Goal: Task Accomplishment & Management: Manage account settings

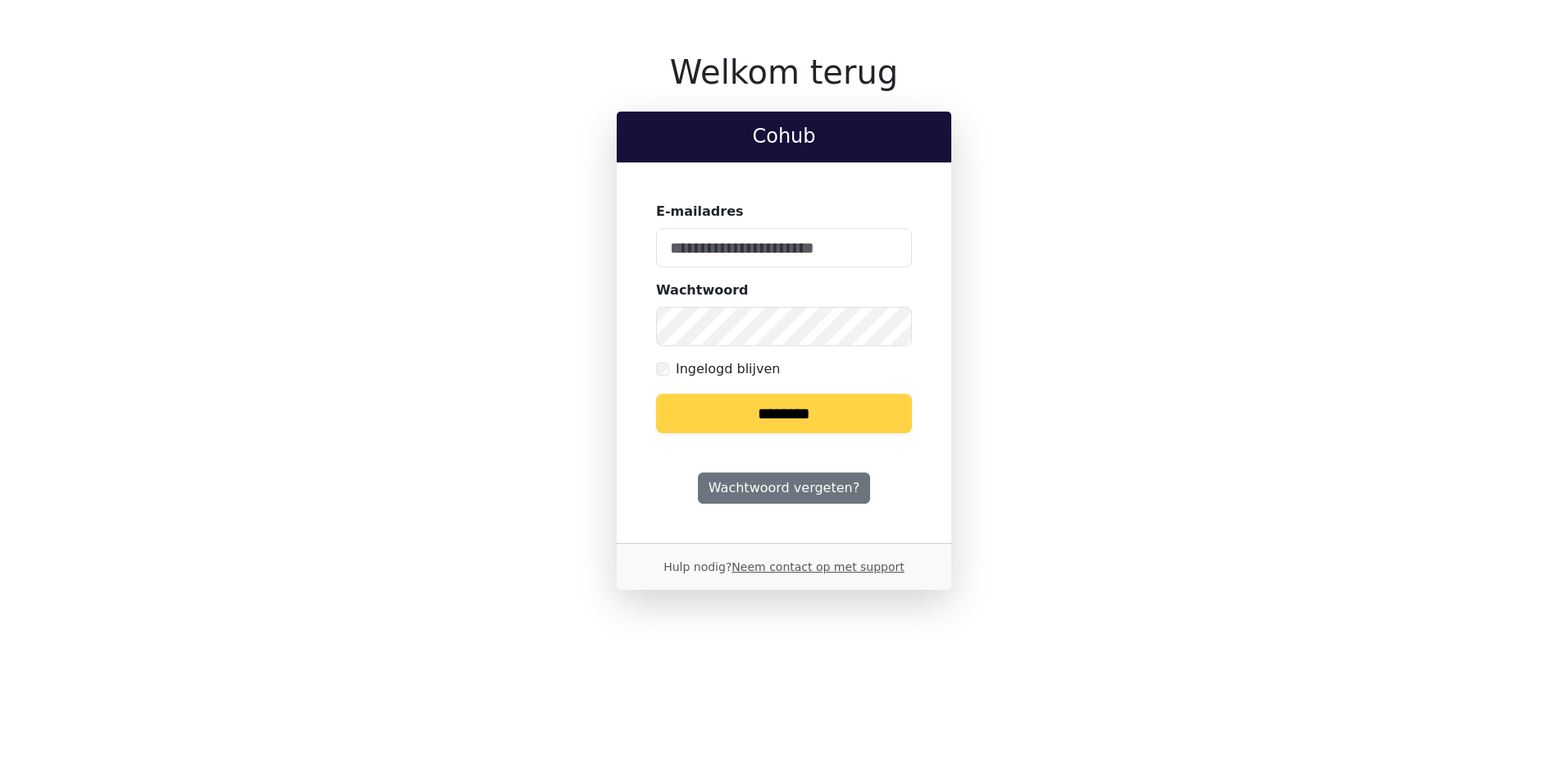
type input "**********"
click at [772, 403] on input "********" at bounding box center [784, 413] width 256 height 39
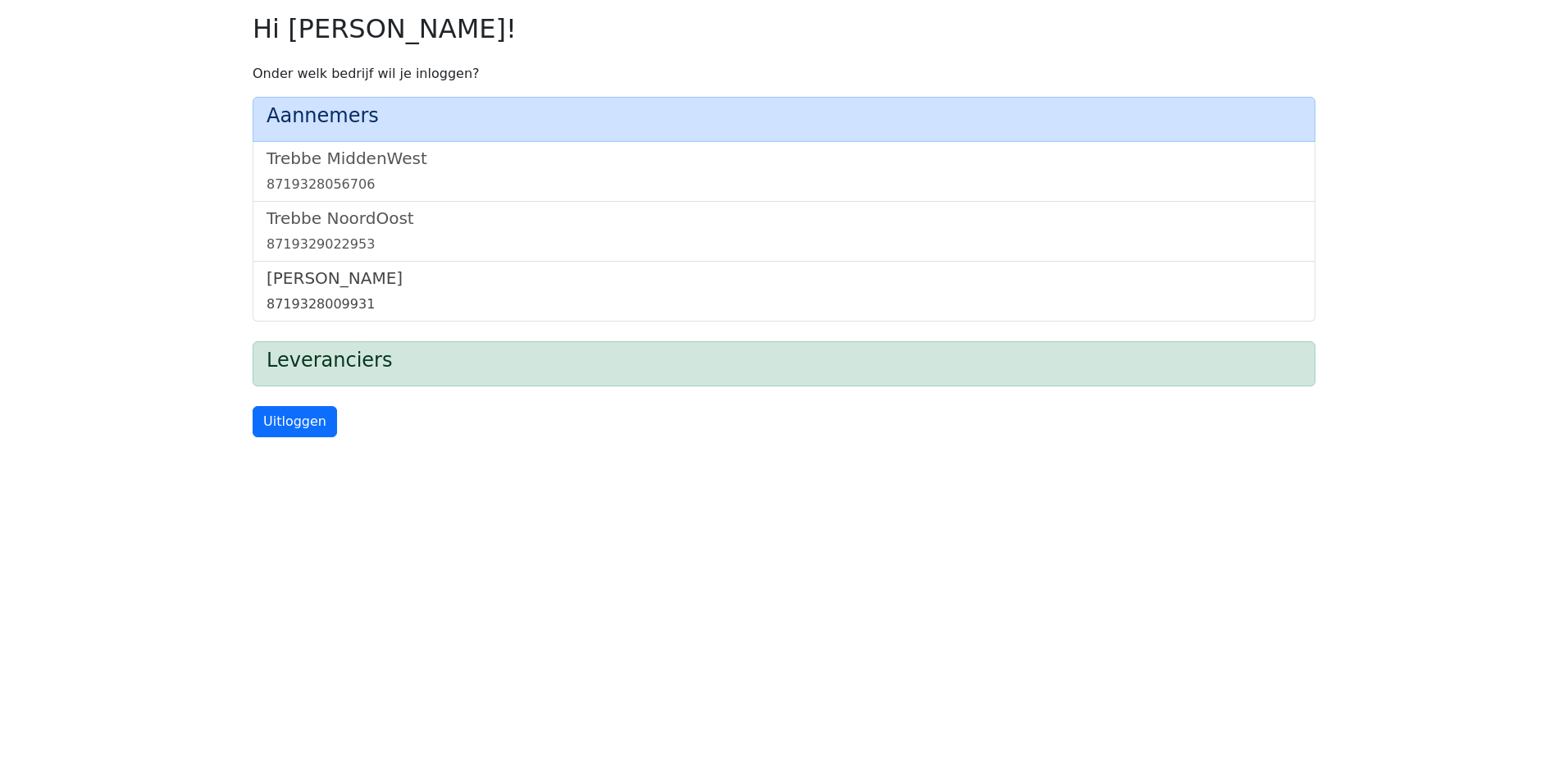
click at [337, 278] on h5 "[PERSON_NAME]" at bounding box center [784, 278] width 1036 height 20
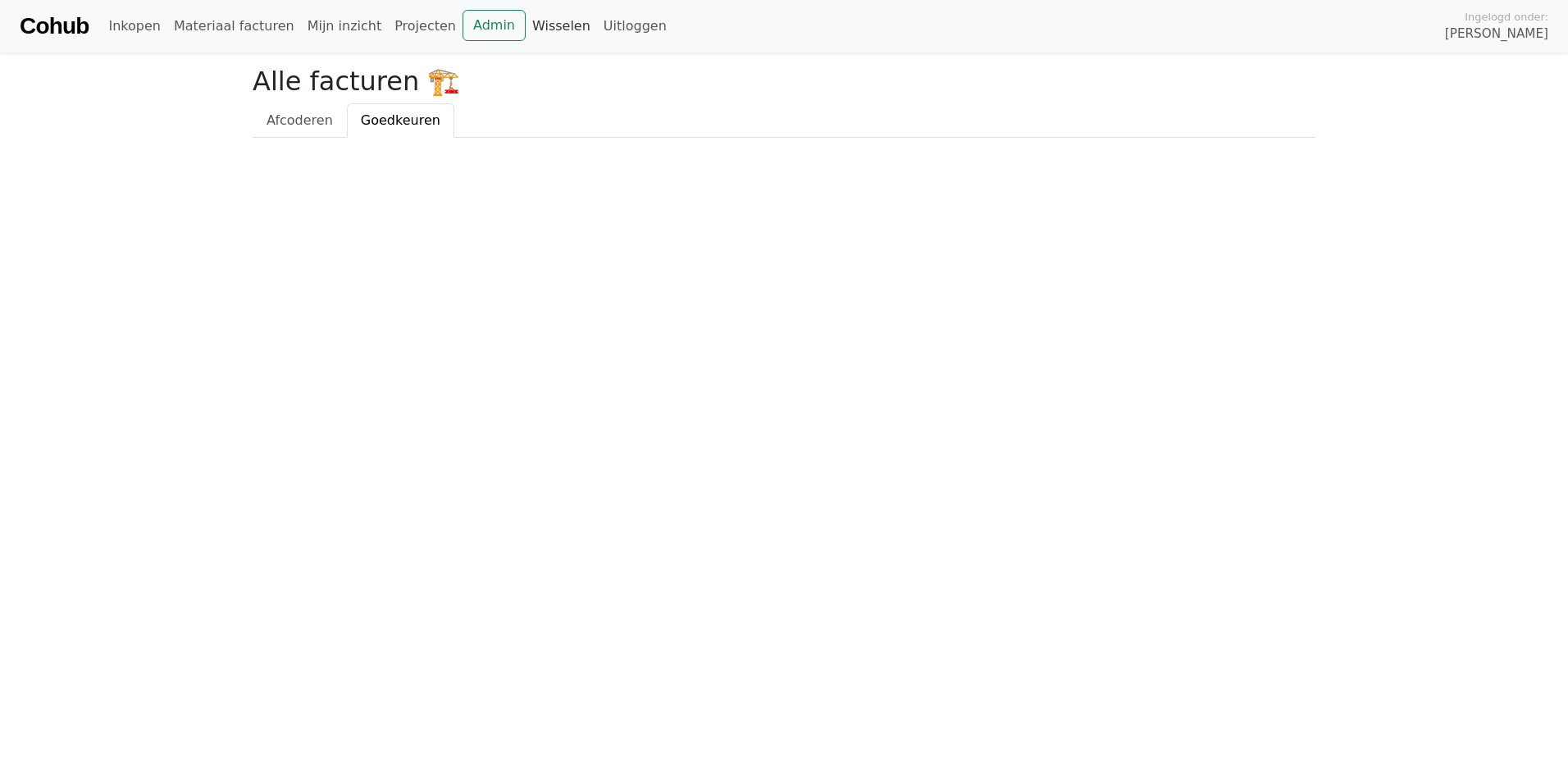
click at [526, 35] on link "Wisselen" at bounding box center [562, 26] width 71 height 33
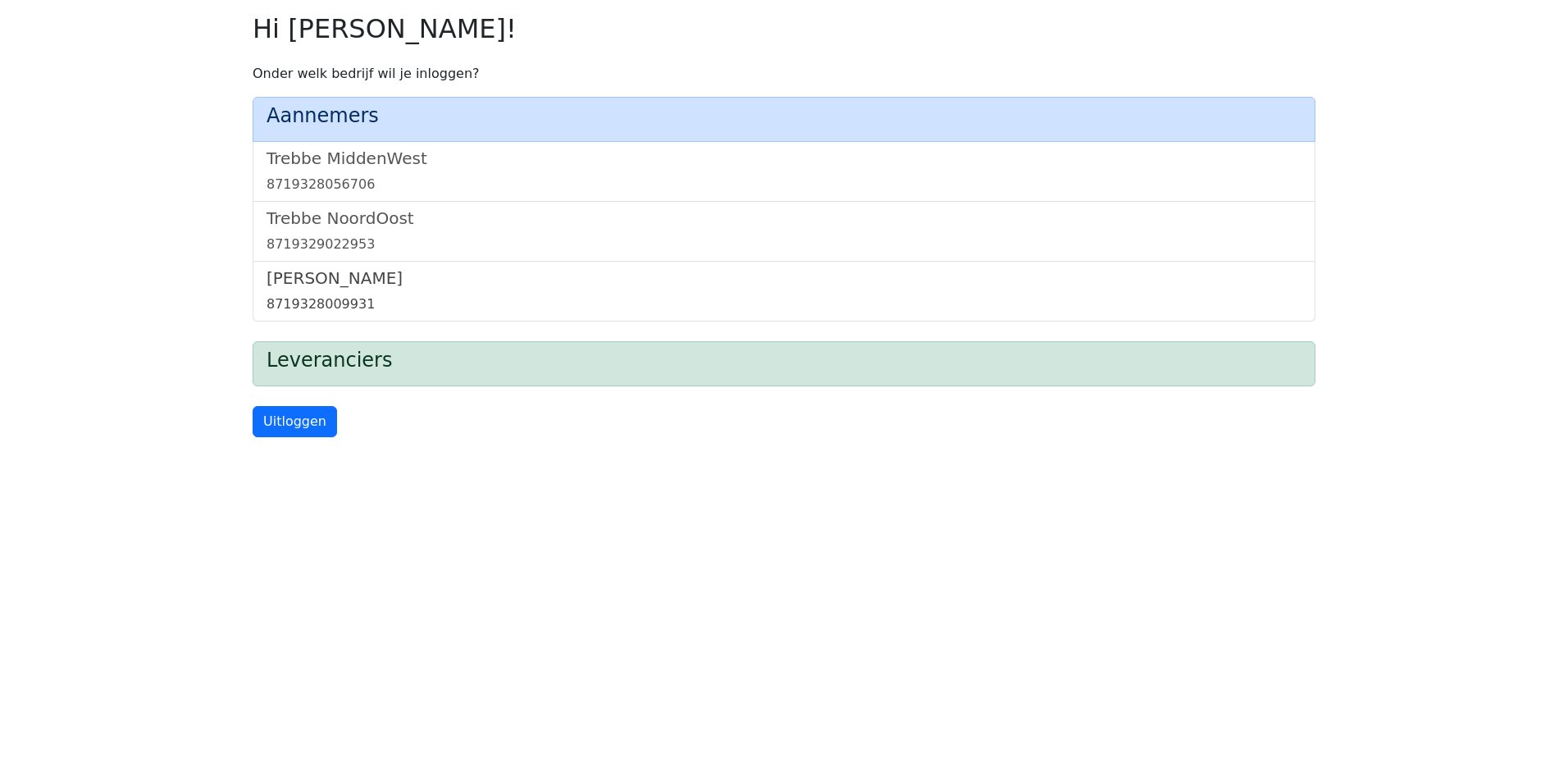
click at [346, 288] on h5 "[PERSON_NAME]" at bounding box center [784, 278] width 1036 height 20
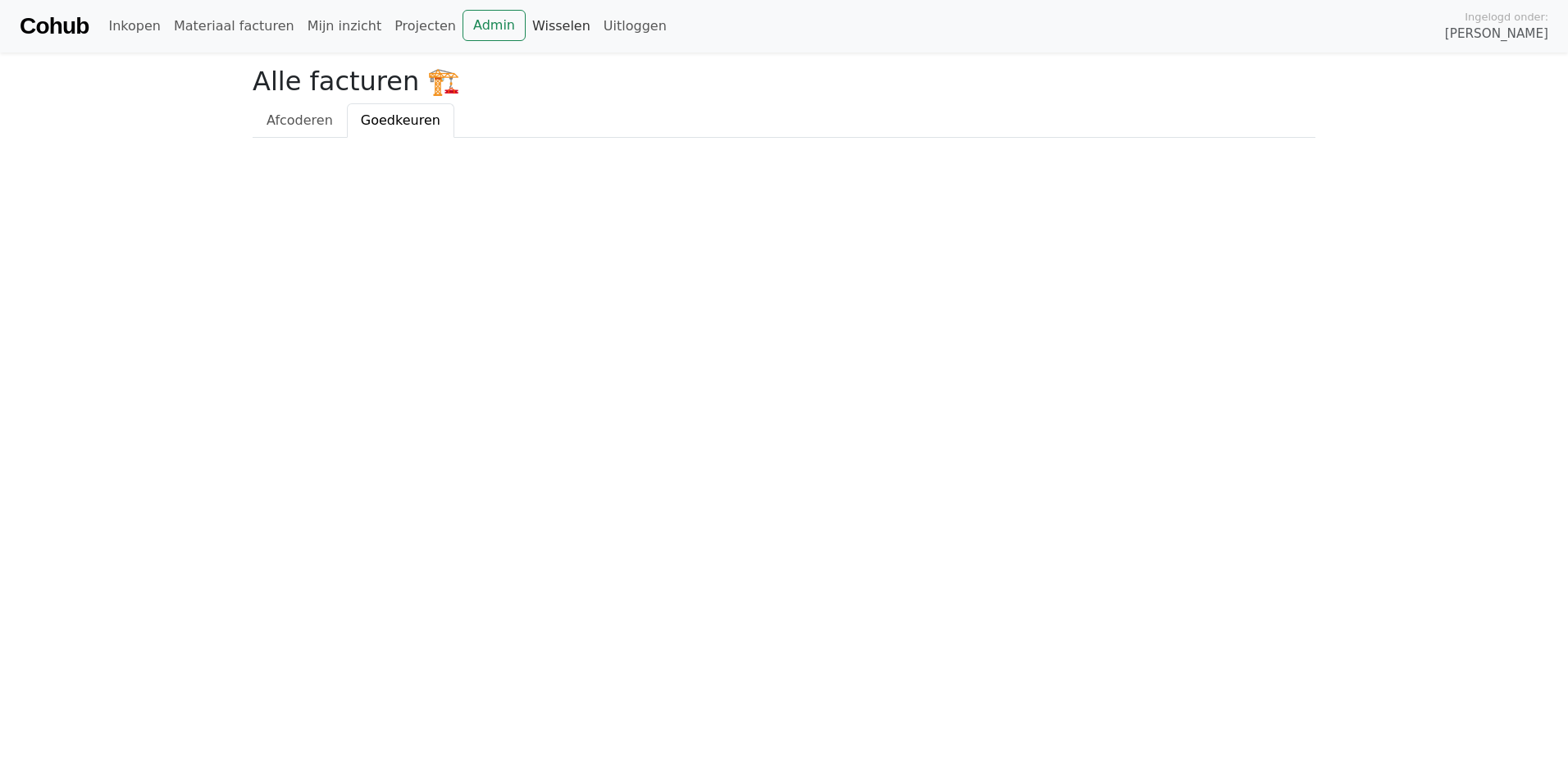
click at [530, 32] on link "Wisselen" at bounding box center [562, 26] width 71 height 33
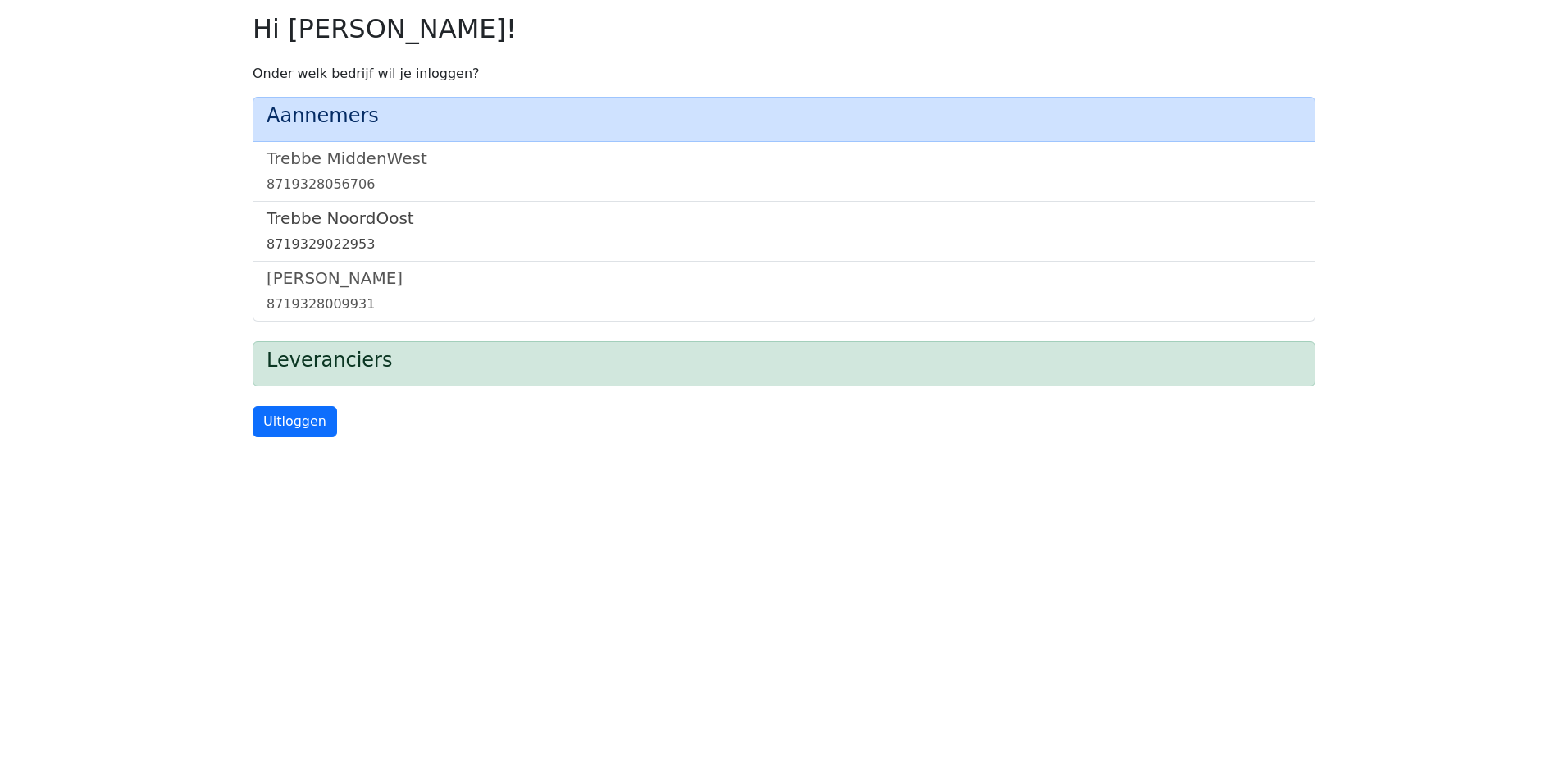
click at [367, 216] on h5 "Trebbe NoordOost" at bounding box center [784, 218] width 1036 height 20
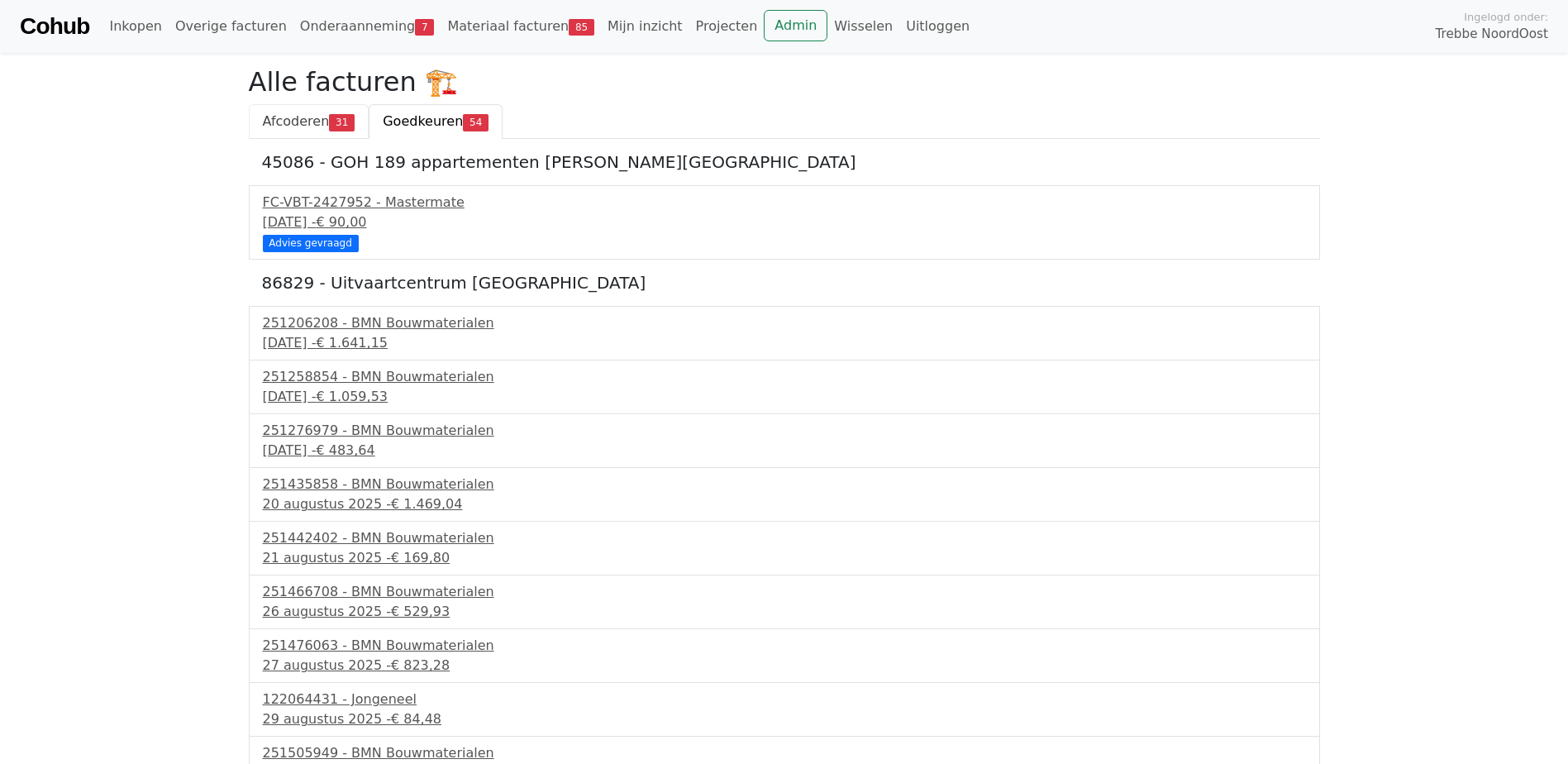
click at [321, 115] on span "Afcoderen" at bounding box center [296, 121] width 67 height 16
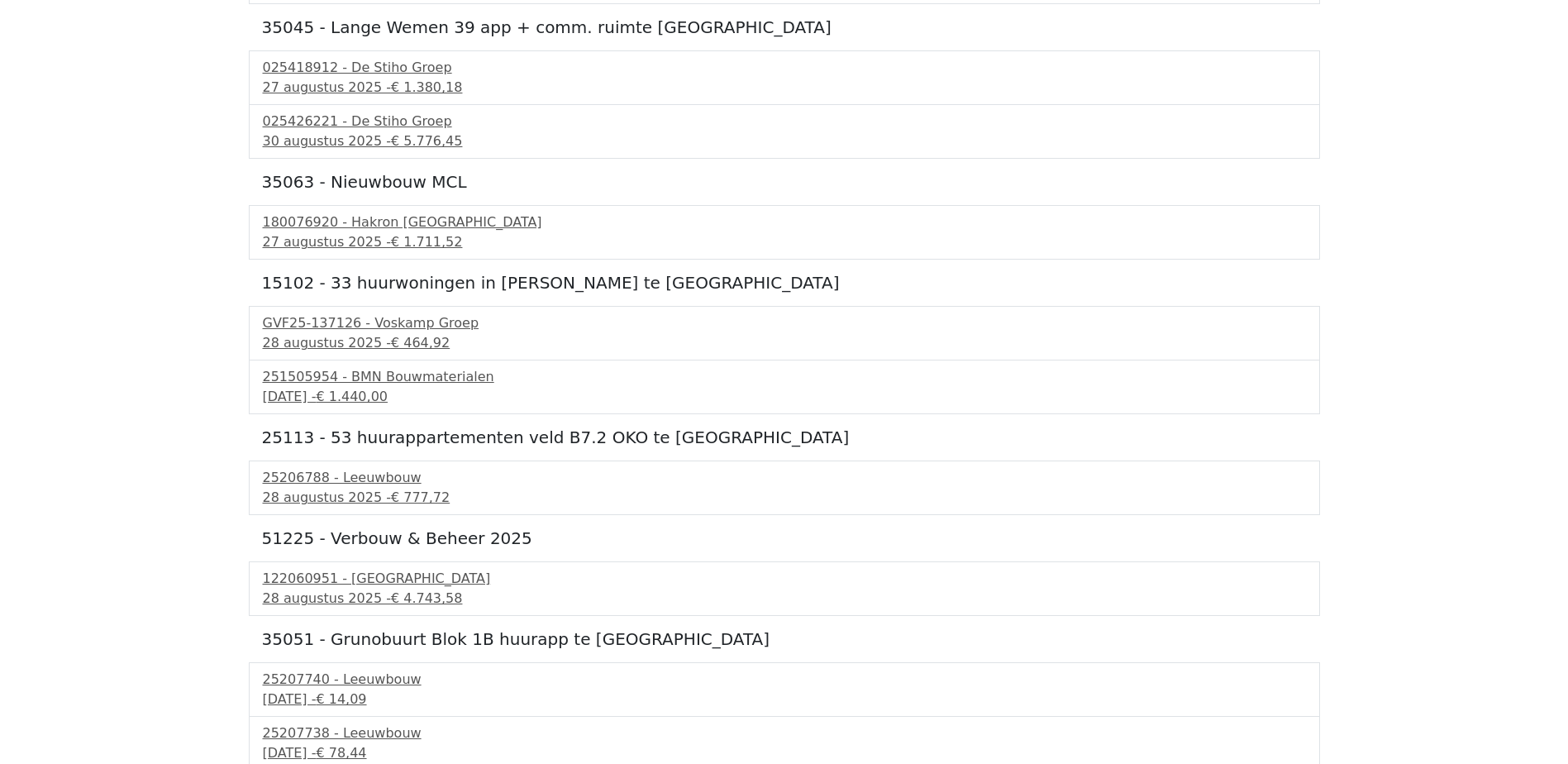
scroll to position [1841, 0]
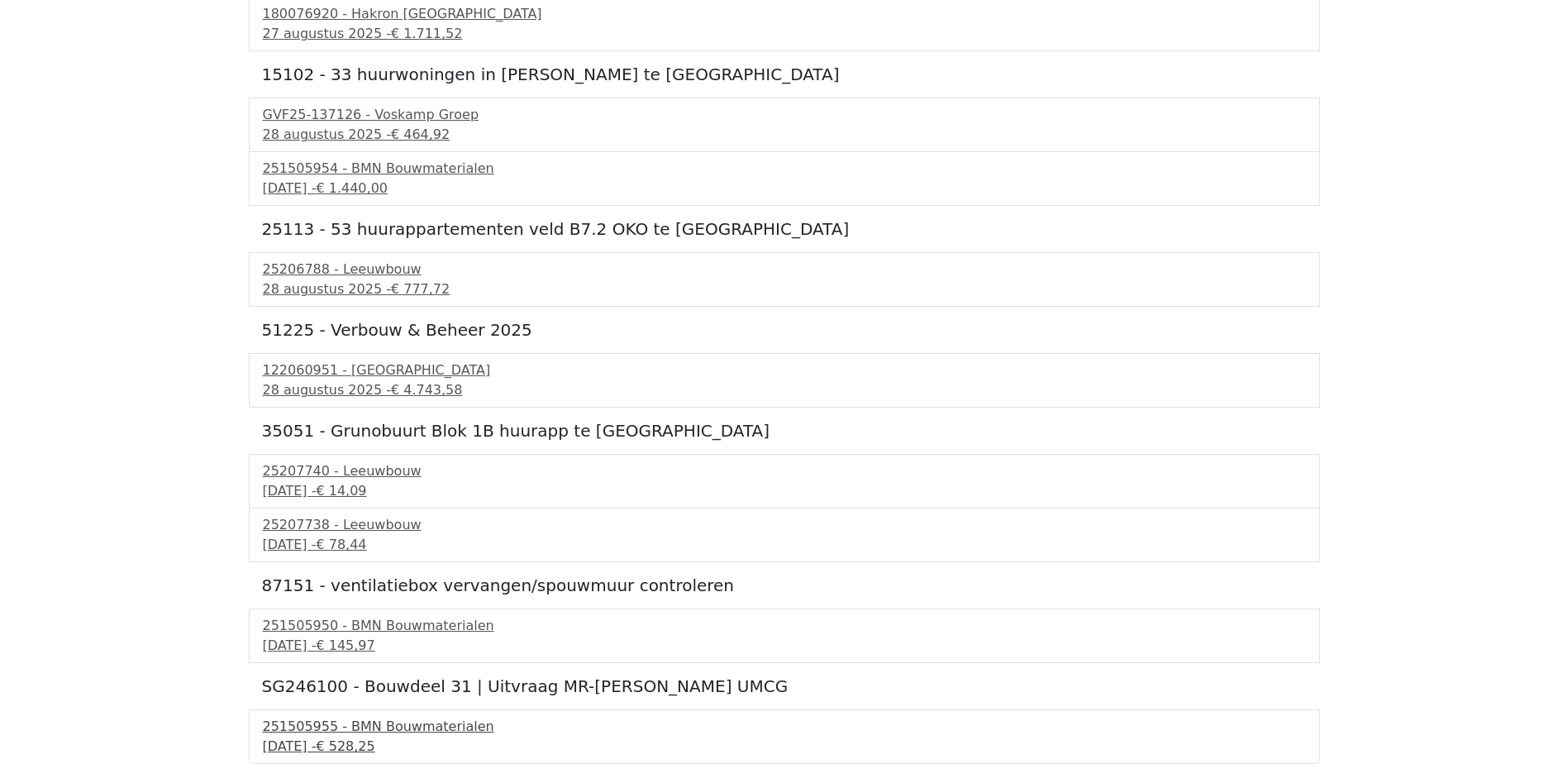
click at [374, 745] on span "€ 528,25" at bounding box center [346, 746] width 59 height 16
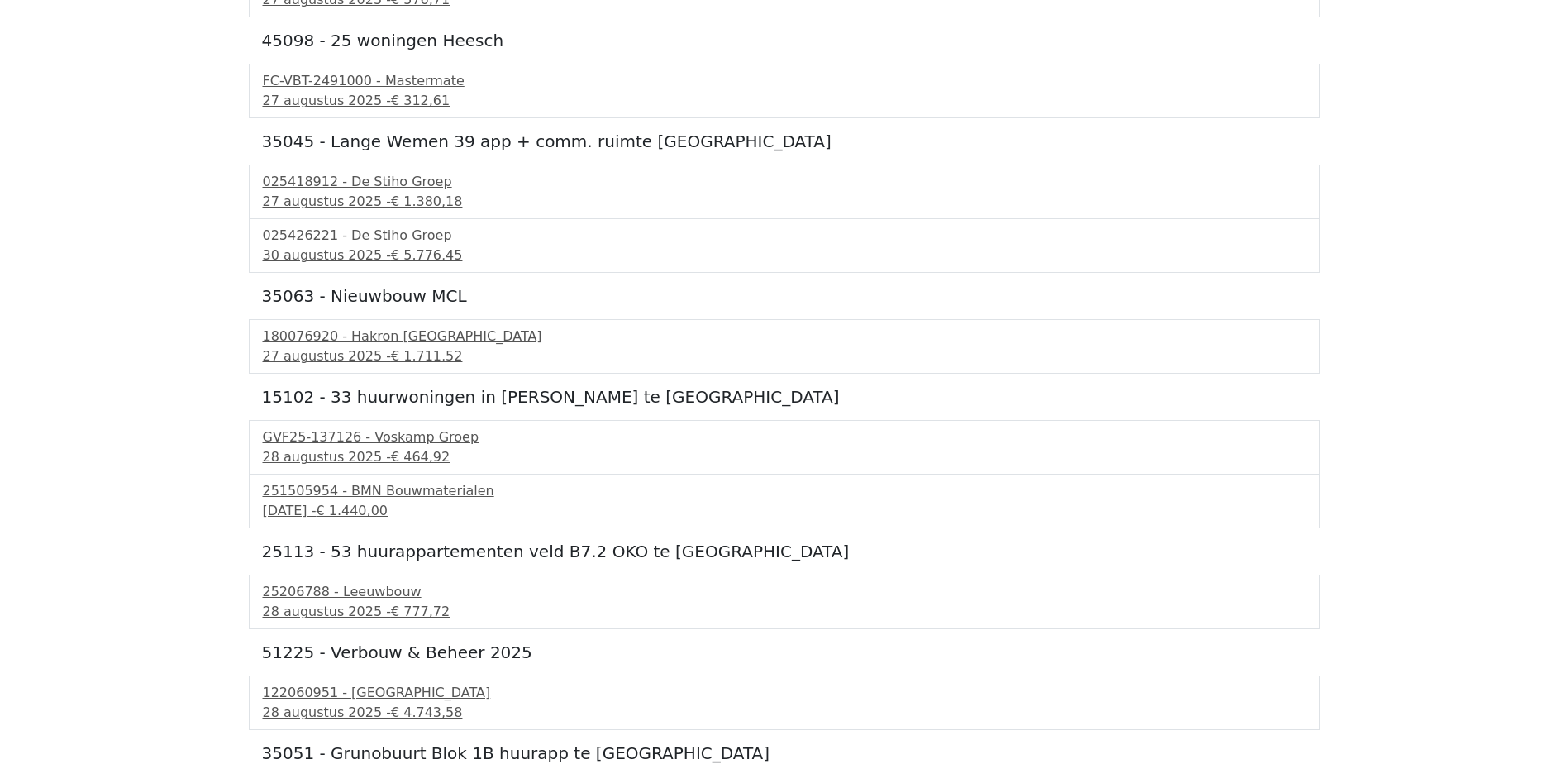
scroll to position [1511, 0]
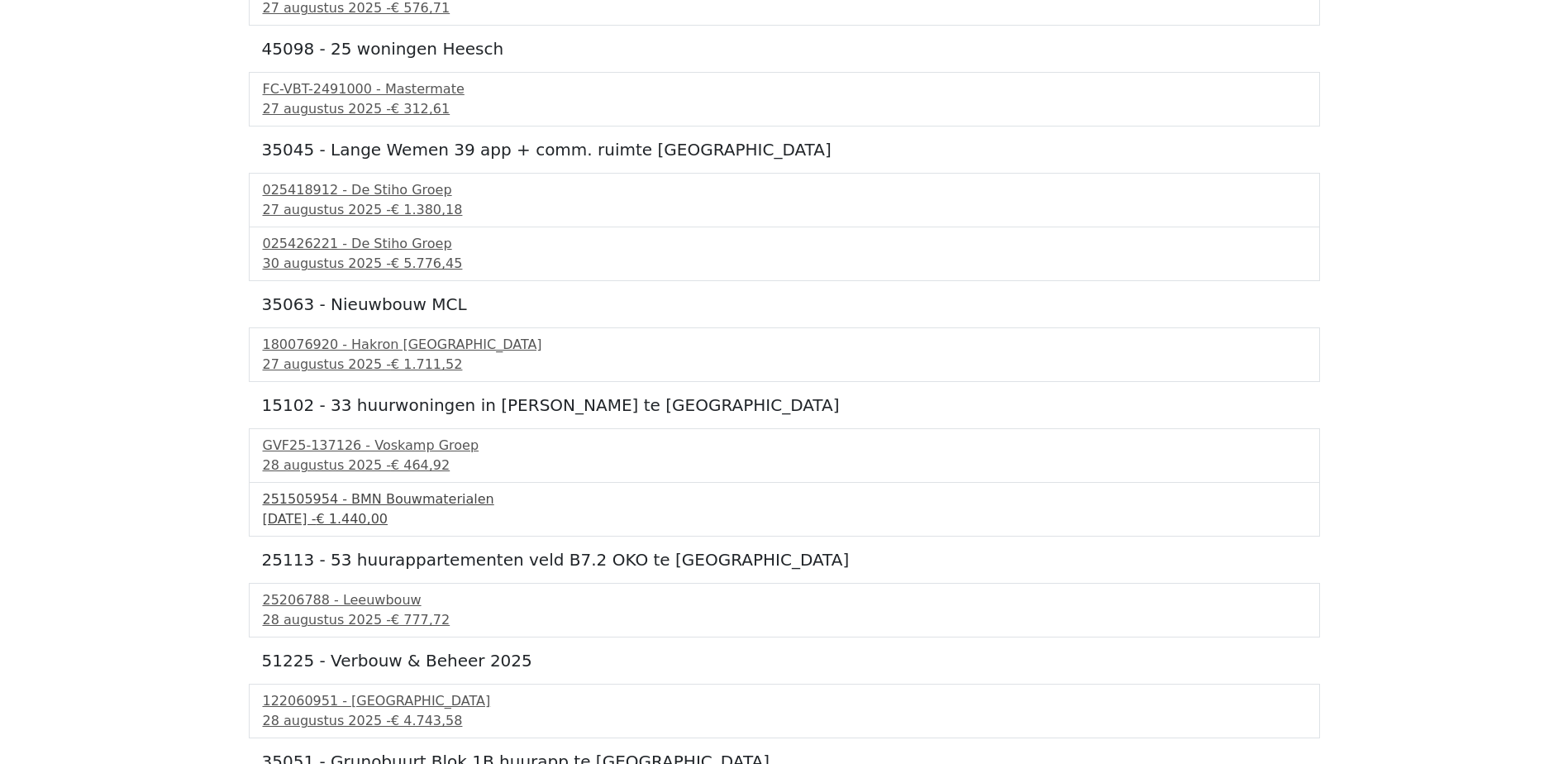
click at [412, 503] on div "251505954 - BMN Bouwmaterialen" at bounding box center [784, 499] width 1043 height 20
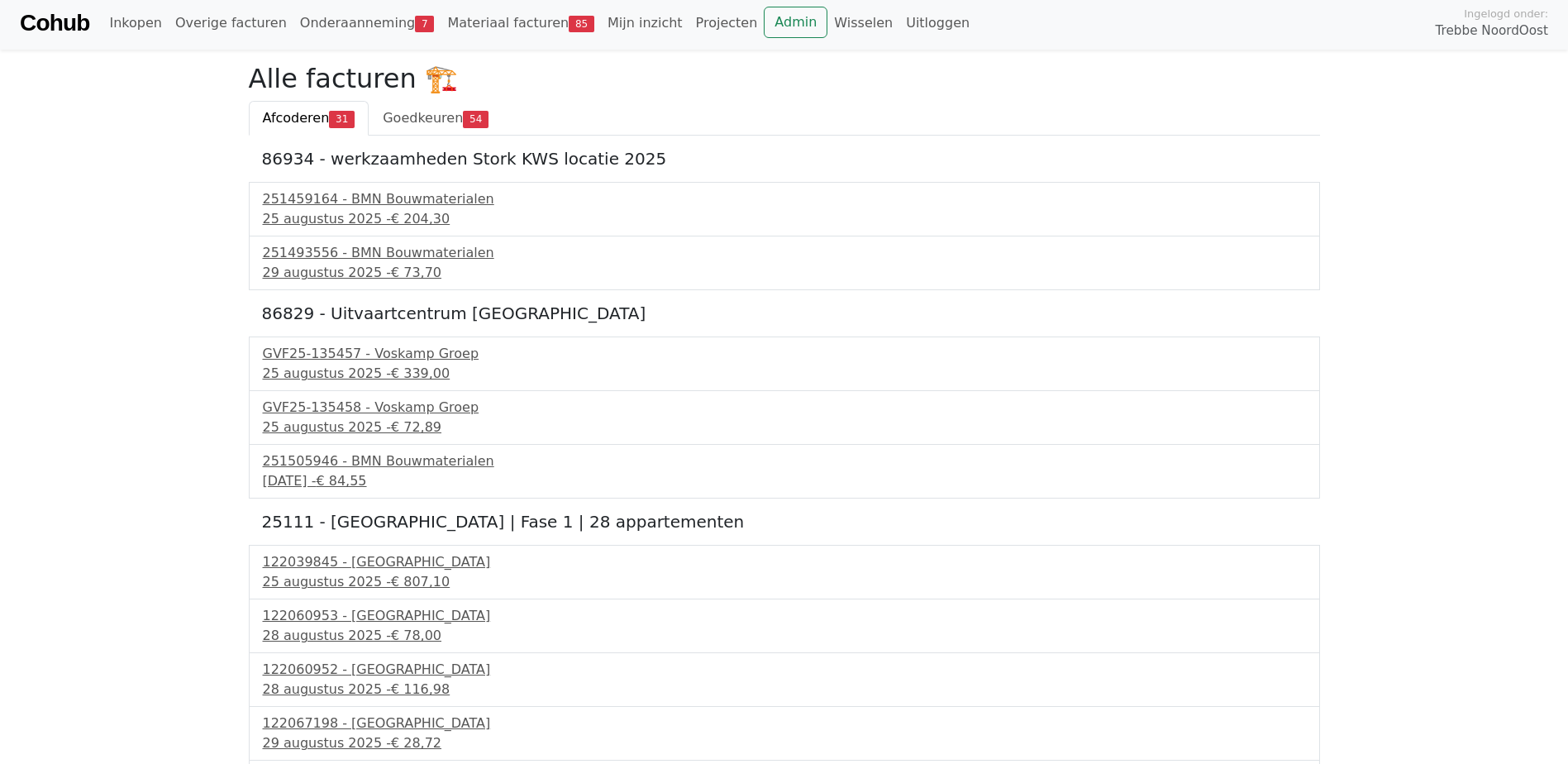
scroll to position [0, 0]
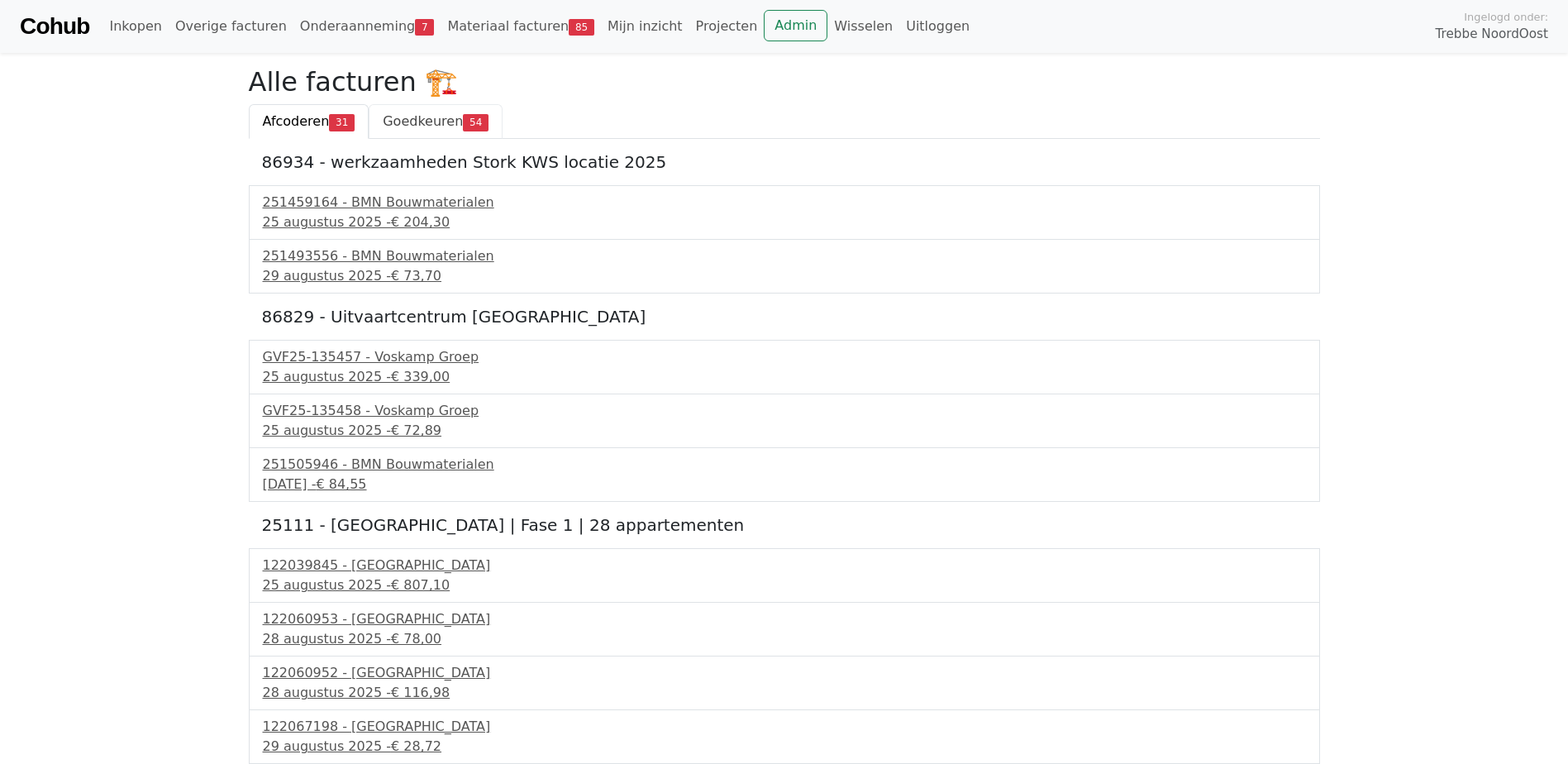
click at [432, 123] on span "Goedkeuren" at bounding box center [423, 121] width 81 height 16
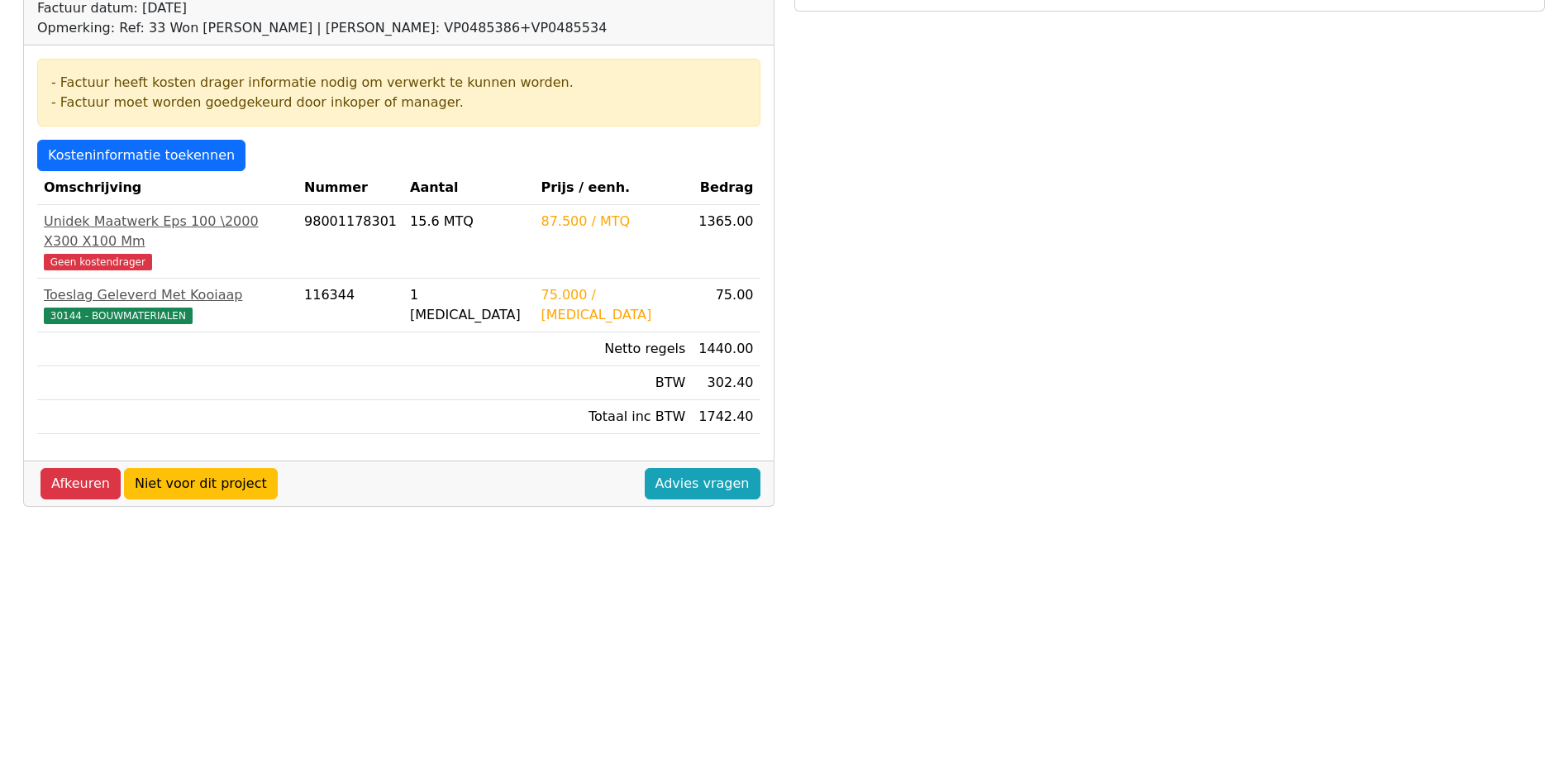
scroll to position [248, 0]
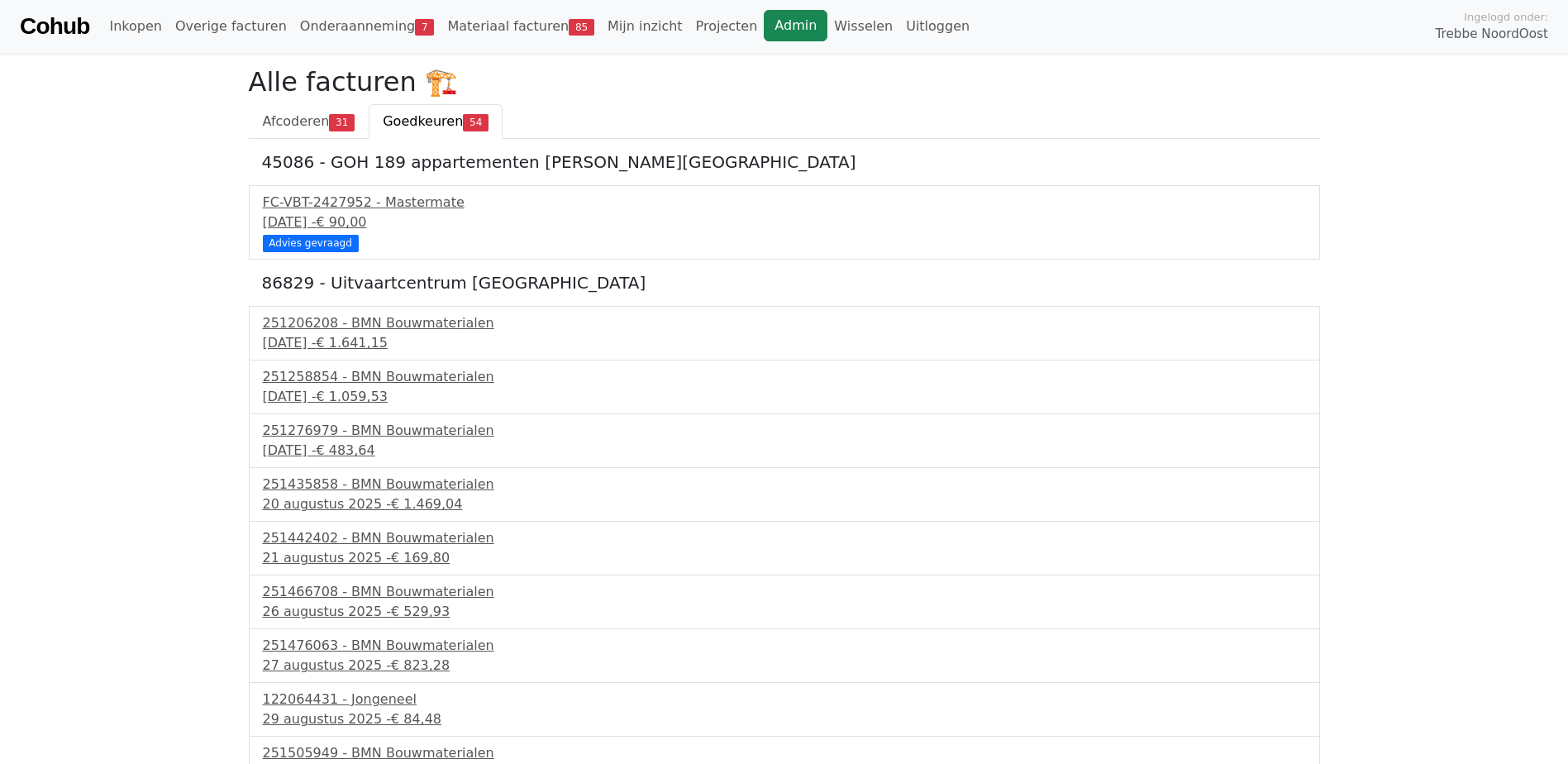
click at [764, 28] on link "Admin" at bounding box center [795, 25] width 64 height 31
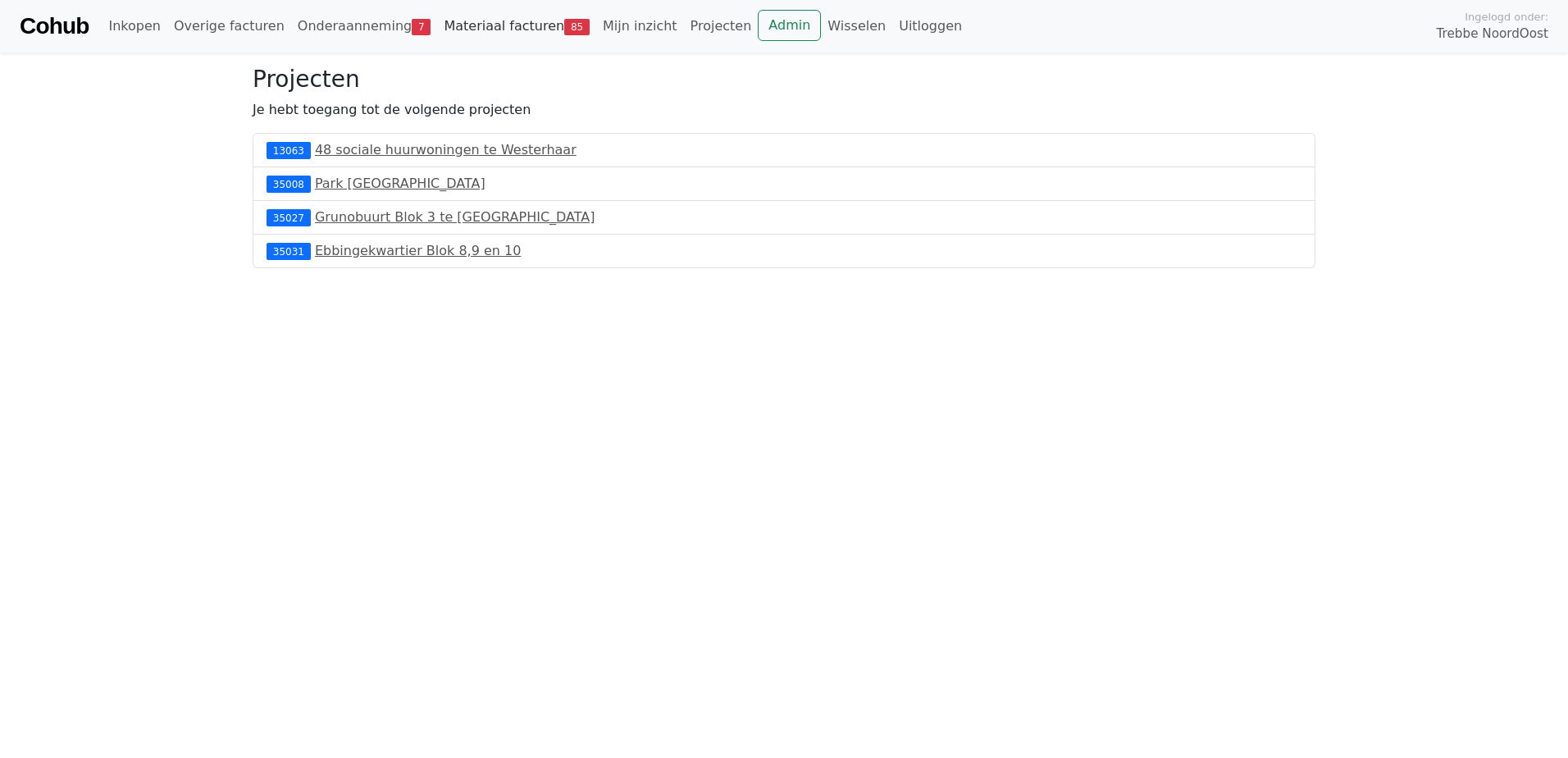
click at [516, 27] on link "Materiaal facturen 85" at bounding box center [516, 26] width 159 height 33
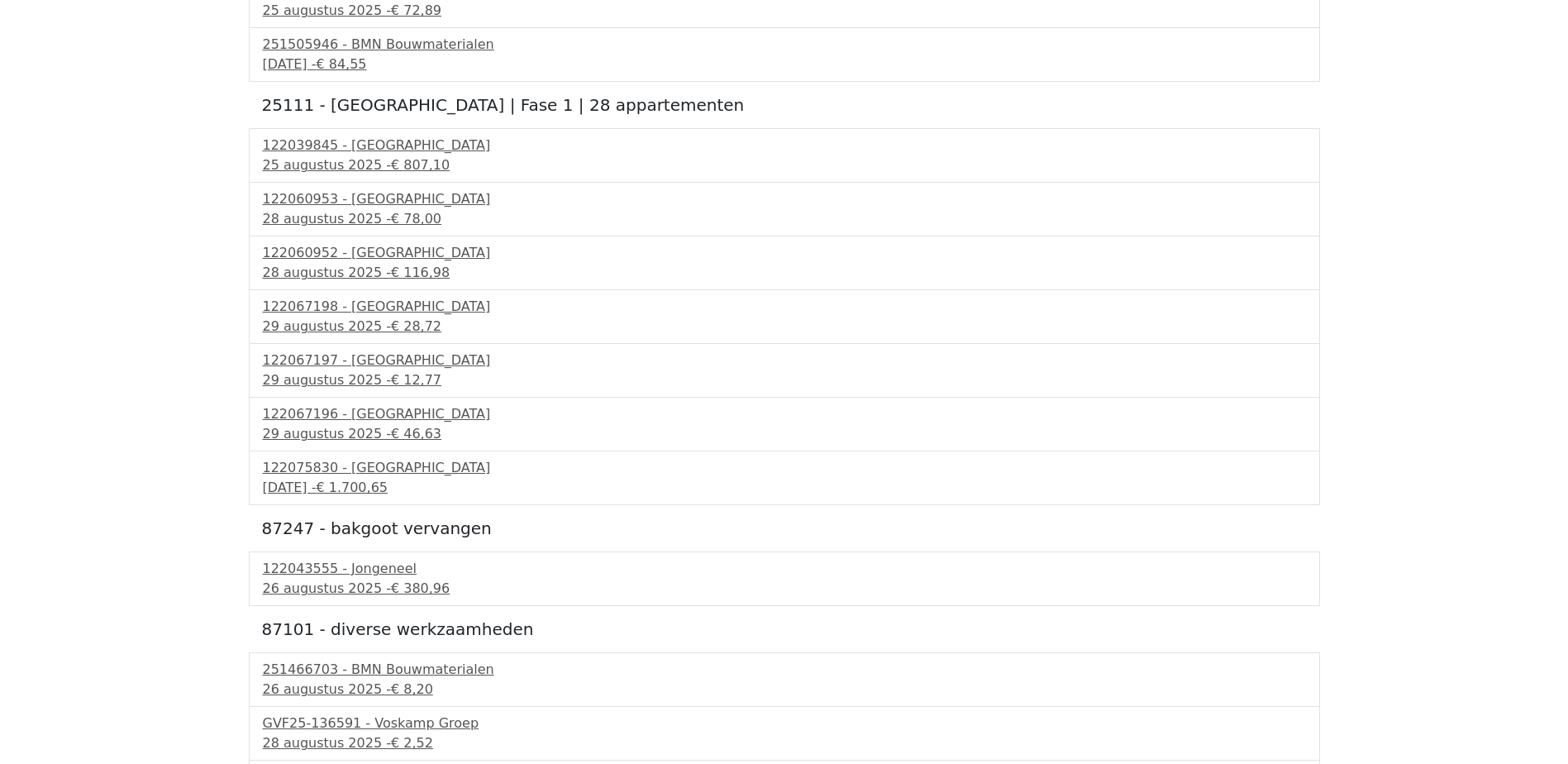
scroll to position [271, 0]
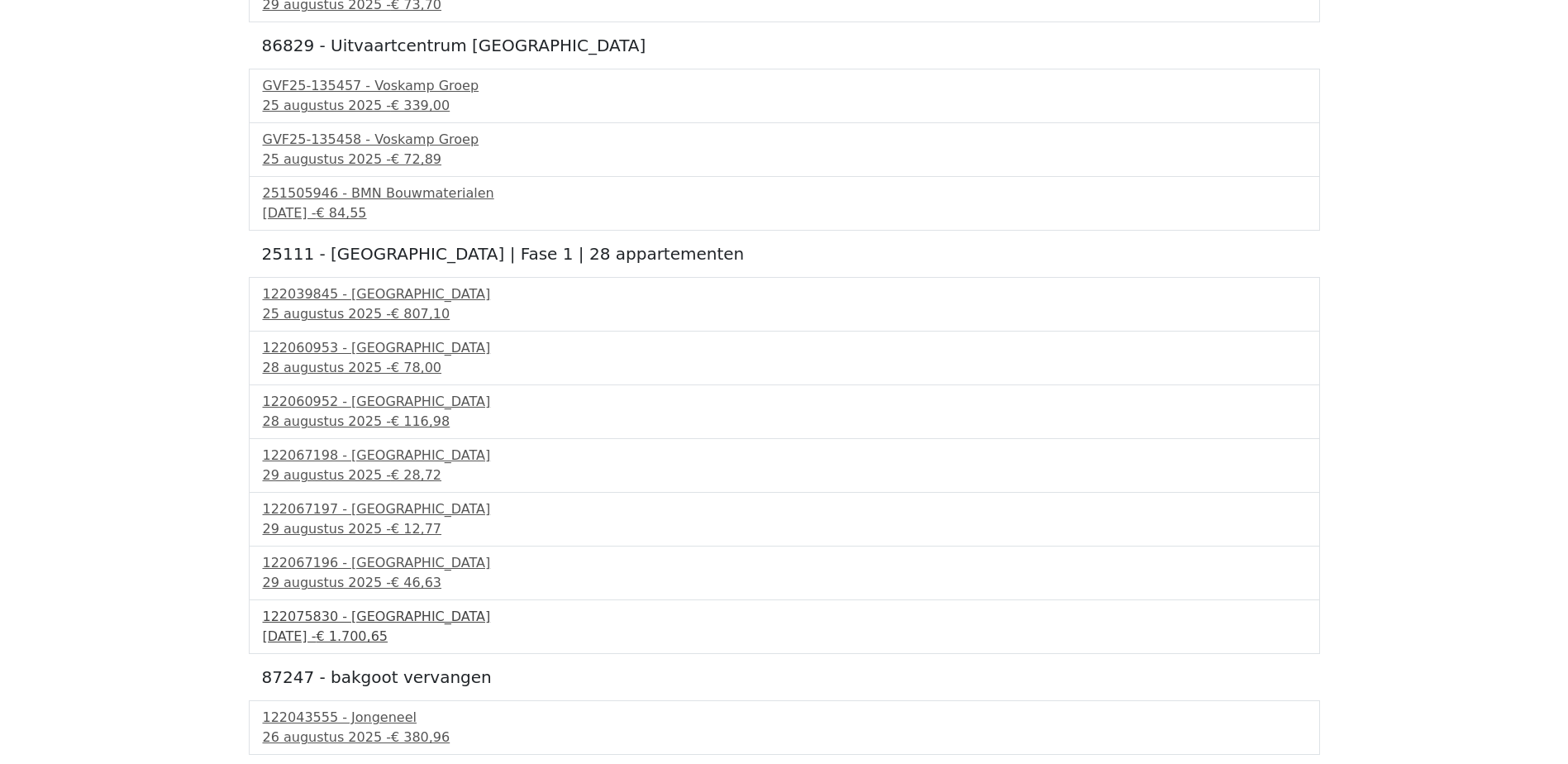
click at [388, 633] on span "€ 1.700,65" at bounding box center [352, 636] width 72 height 16
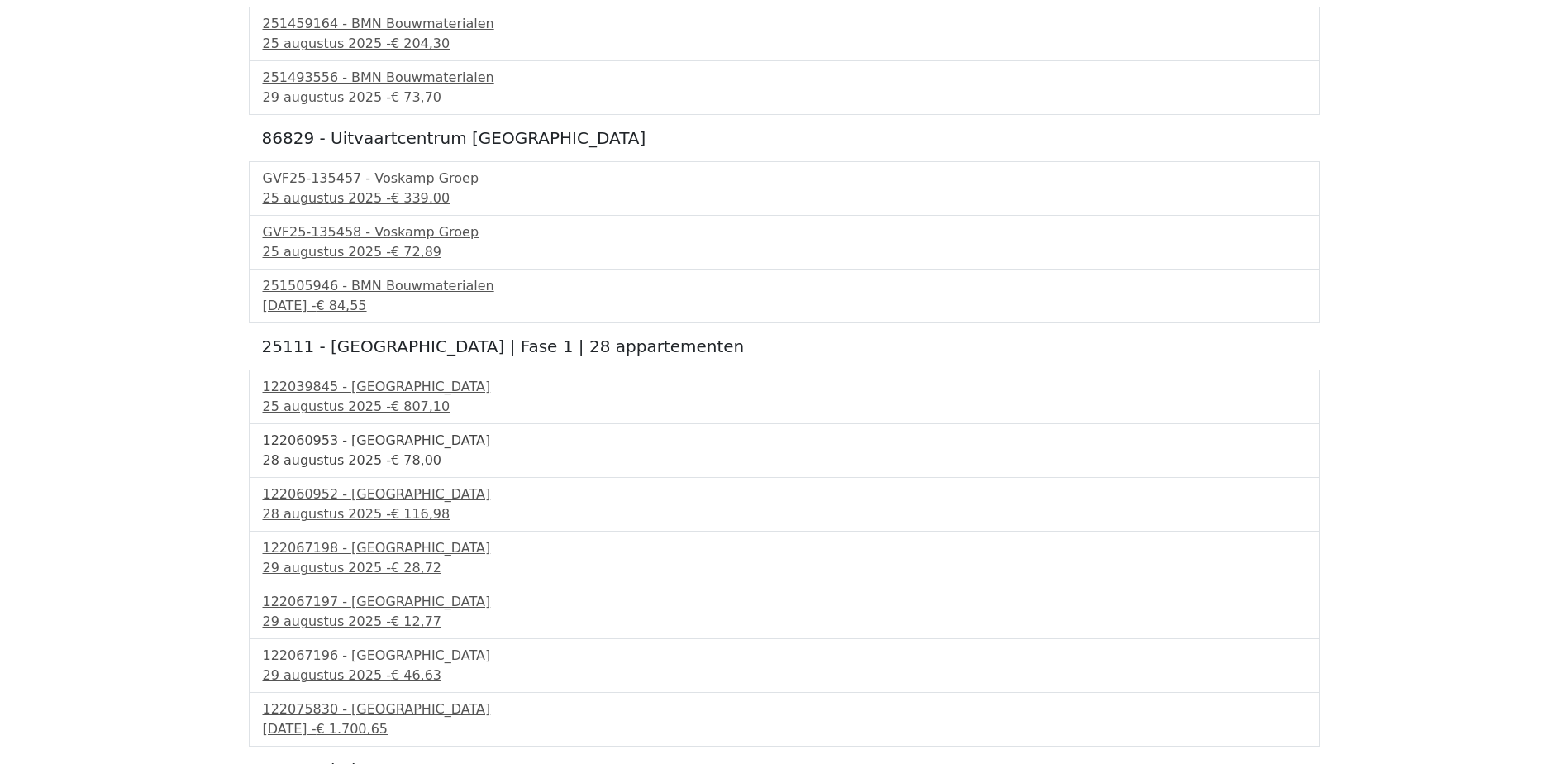
scroll to position [0, 0]
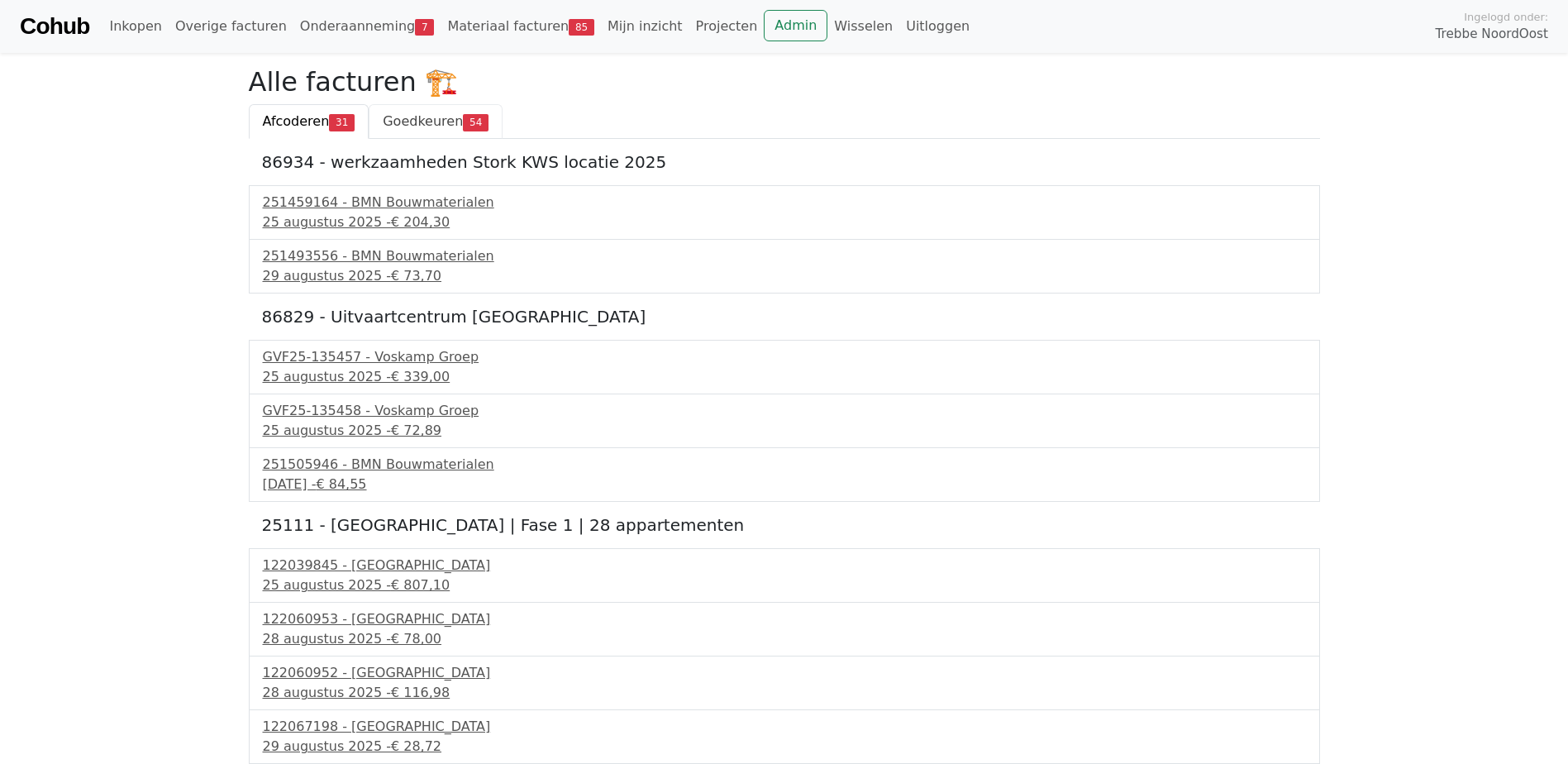
click at [407, 119] on span "Goedkeuren" at bounding box center [423, 121] width 81 height 16
